Goal: Check status: Check status

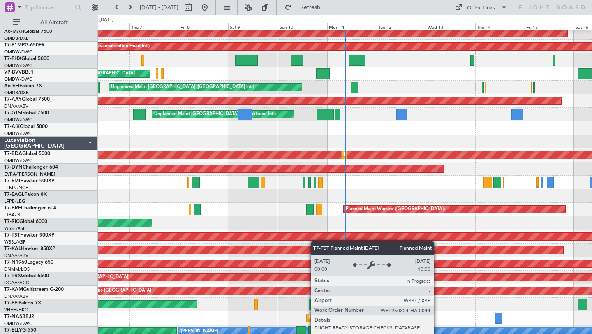
scroll to position [127, 0]
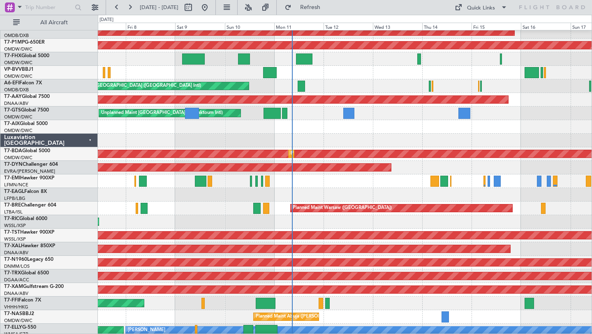
click at [474, 196] on div at bounding box center [345, 195] width 494 height 14
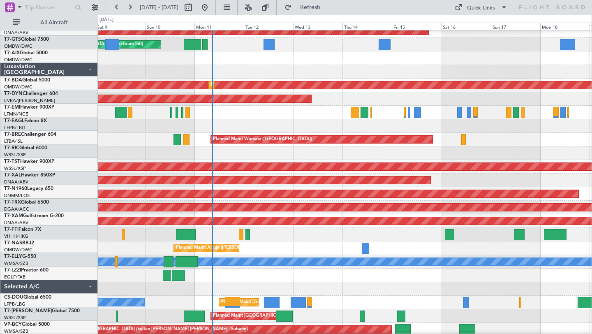
scroll to position [198, 0]
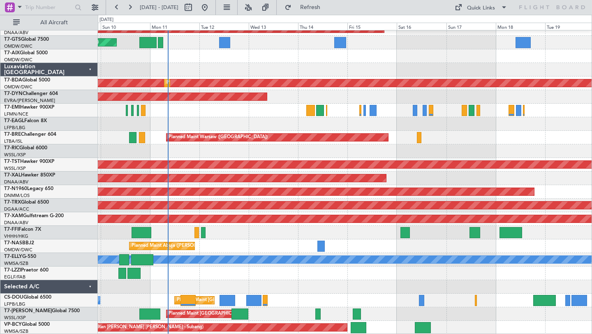
click at [386, 275] on div at bounding box center [345, 273] width 494 height 14
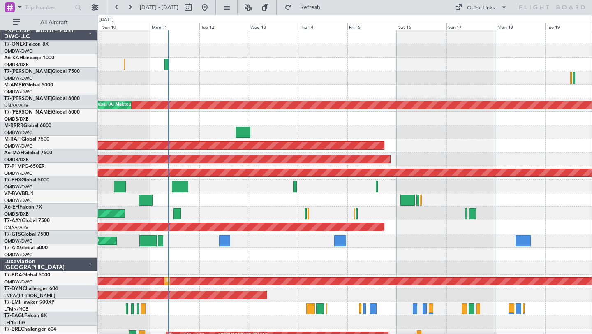
scroll to position [0, 0]
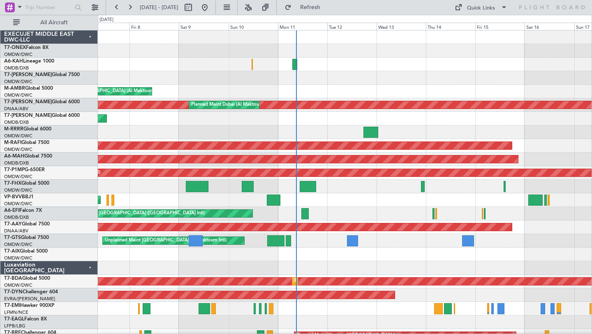
click at [374, 74] on div "Planned Maint [GEOGRAPHIC_DATA] ([GEOGRAPHIC_DATA]) Unplanned Maint [GEOGRAPHIC…" at bounding box center [345, 281] width 494 height 502
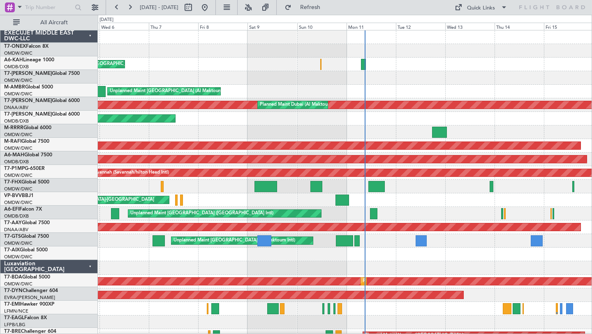
click at [386, 86] on div "Unplanned Maint [GEOGRAPHIC_DATA] (Al Maktoum Intl) Planned Maint [GEOGRAPHIC_D…" at bounding box center [345, 92] width 494 height 14
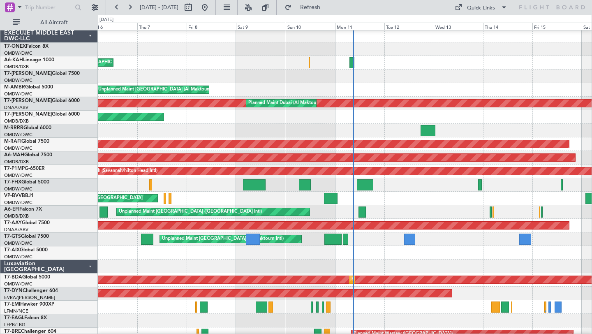
scroll to position [2, 0]
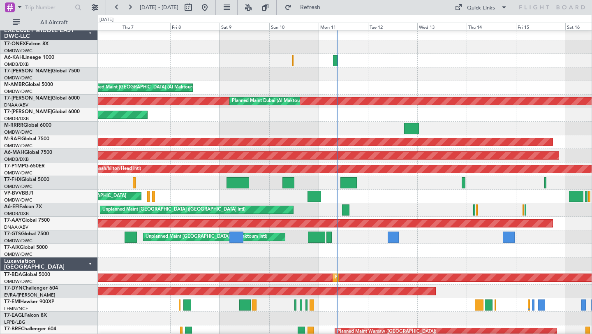
click at [491, 196] on div "Unplanned Maint [GEOGRAPHIC_DATA]-[GEOGRAPHIC_DATA]" at bounding box center [345, 196] width 494 height 14
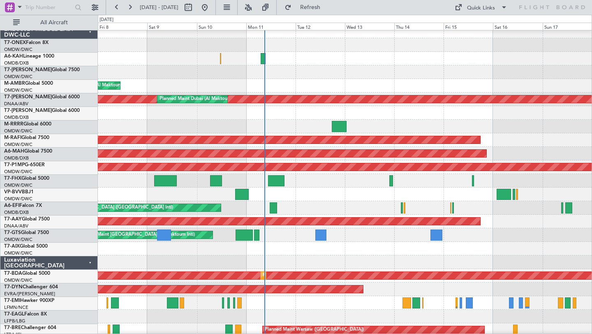
click at [438, 192] on div "Unplanned Maint [GEOGRAPHIC_DATA]-[GEOGRAPHIC_DATA]" at bounding box center [345, 194] width 494 height 14
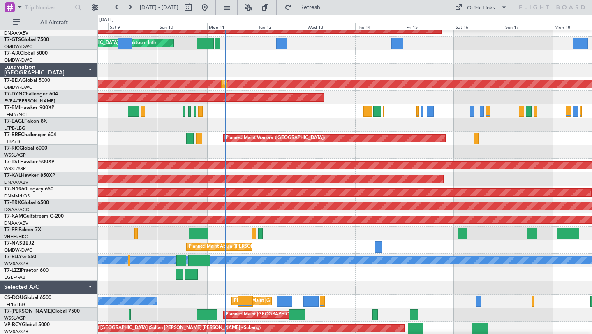
scroll to position [197, 0]
click at [388, 278] on div at bounding box center [345, 274] width 494 height 14
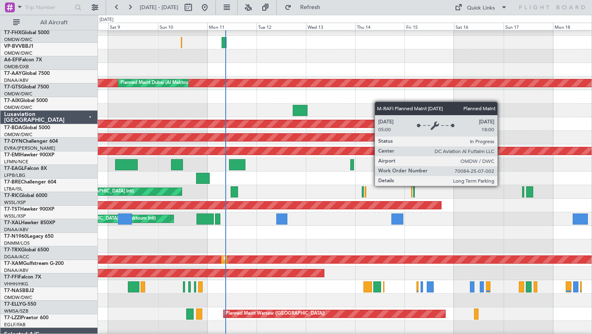
scroll to position [0, 0]
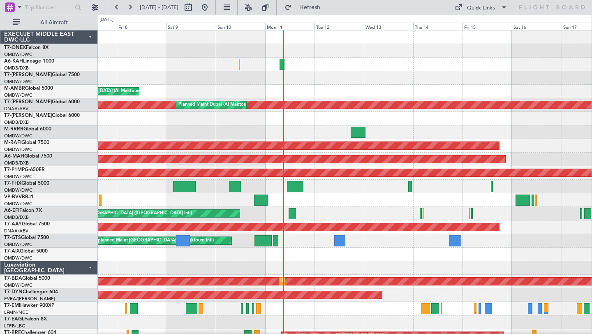
click at [295, 83] on div at bounding box center [345, 78] width 494 height 14
